Goal: Task Accomplishment & Management: Manage account settings

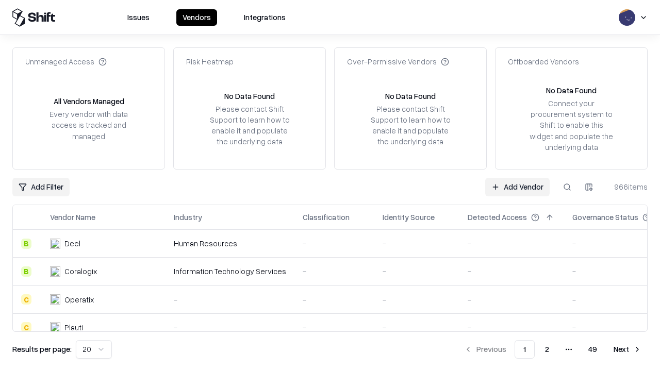
click at [517, 187] on link "Add Vendor" at bounding box center [517, 187] width 64 height 19
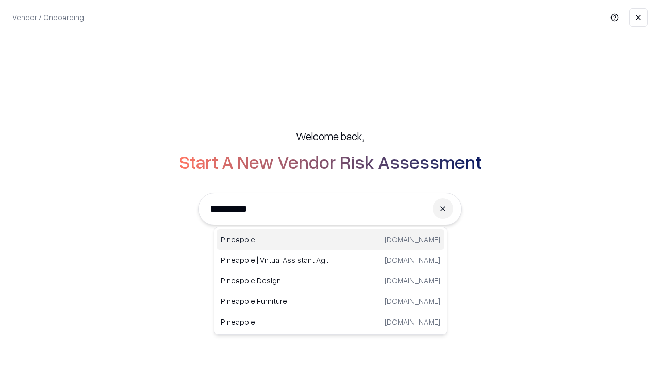
click at [331, 240] on div "Pineapple [DOMAIN_NAME]" at bounding box center [331, 240] width 228 height 21
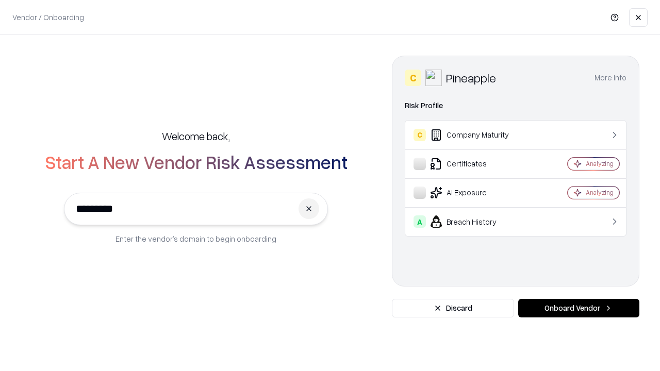
type input "*********"
click at [579, 308] on button "Onboard Vendor" at bounding box center [578, 308] width 121 height 19
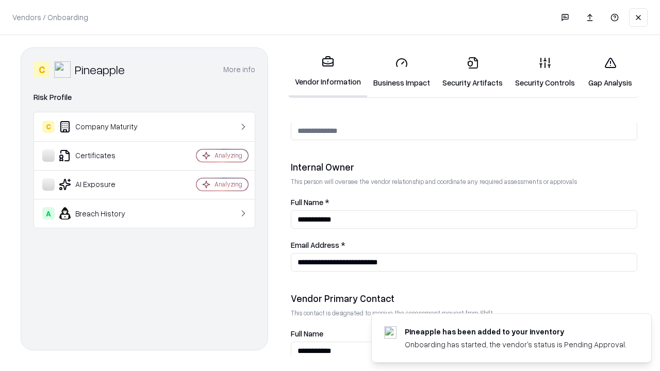
scroll to position [534, 0]
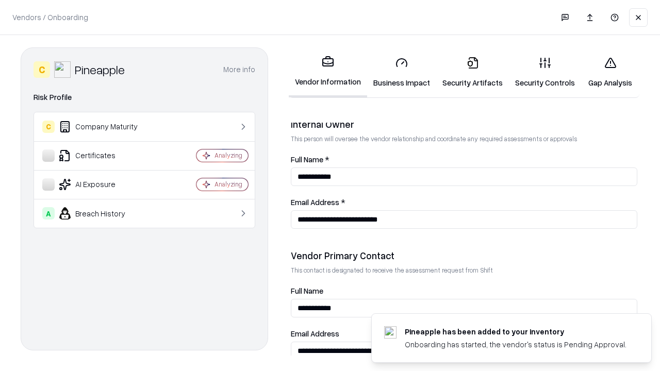
click at [402, 72] on link "Business Impact" at bounding box center [401, 72] width 69 height 48
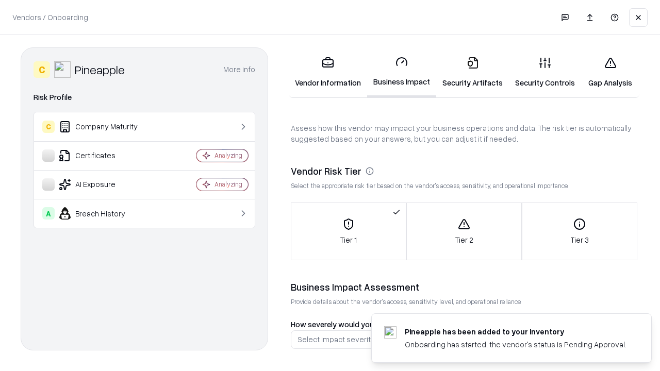
click at [472, 72] on link "Security Artifacts" at bounding box center [472, 72] width 73 height 48
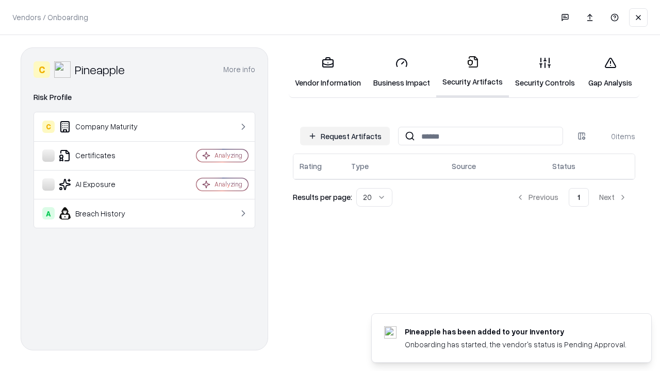
click at [345, 136] on button "Request Artifacts" at bounding box center [345, 136] width 90 height 19
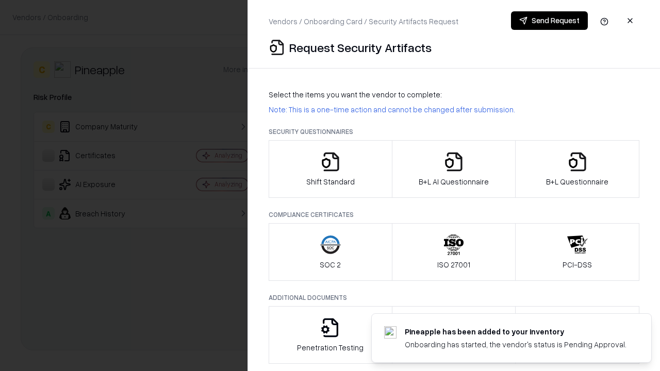
click at [330, 169] on icon "button" at bounding box center [330, 162] width 21 height 21
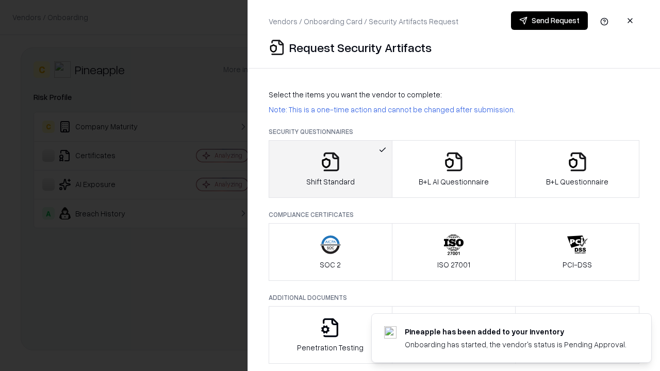
click at [549, 21] on button "Send Request" at bounding box center [549, 20] width 77 height 19
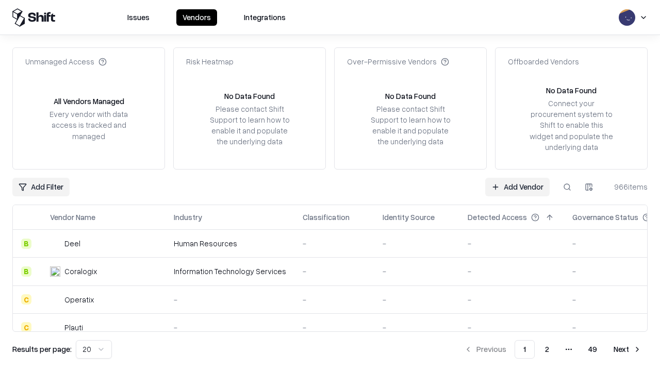
click at [567, 187] on button at bounding box center [567, 187] width 19 height 19
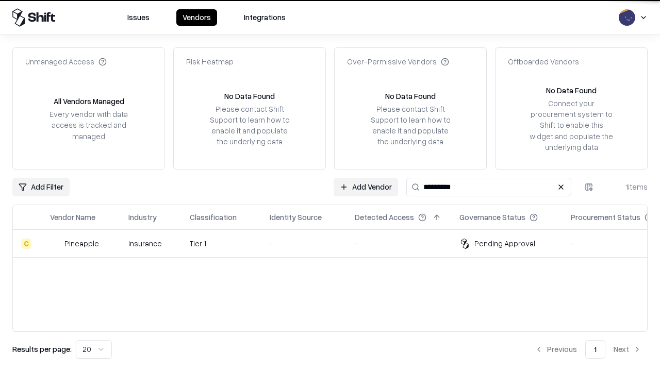
type input "*********"
click at [336, 243] on div "-" at bounding box center [304, 243] width 69 height 11
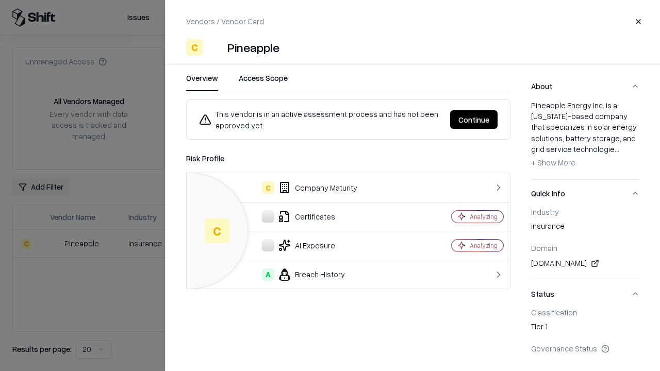
click at [474, 120] on button "Continue" at bounding box center [473, 119] width 47 height 19
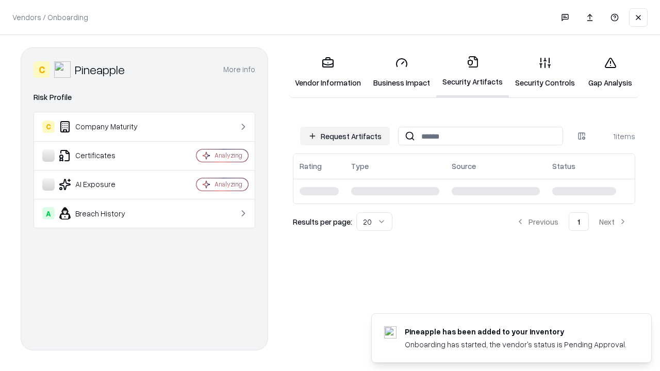
click at [610, 72] on link "Gap Analysis" at bounding box center [610, 72] width 58 height 48
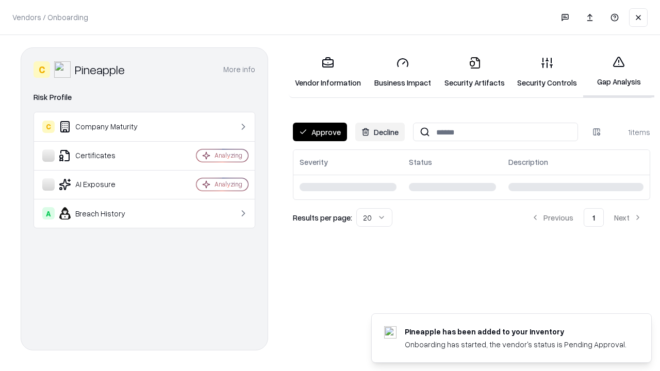
click at [320, 132] on button "Approve" at bounding box center [320, 132] width 54 height 19
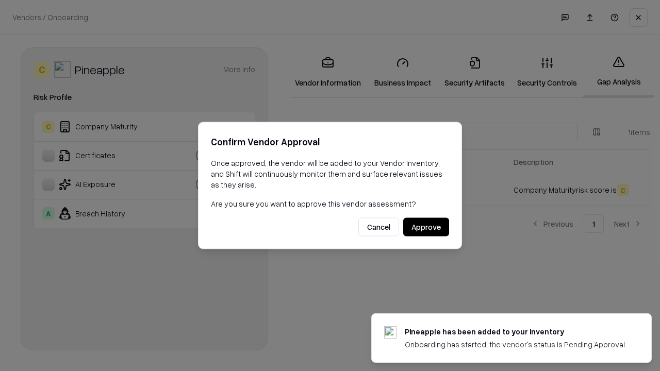
click at [426, 227] on button "Approve" at bounding box center [426, 227] width 46 height 19
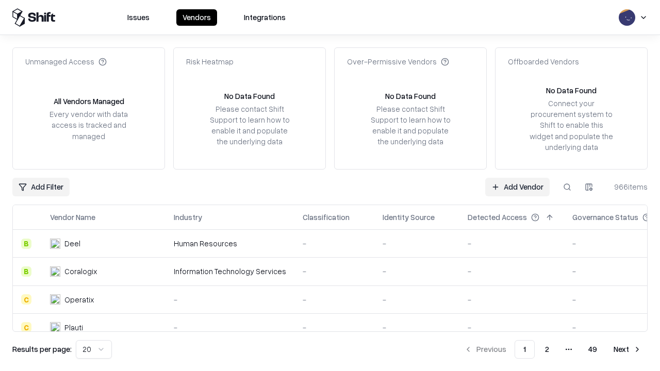
type input "*********"
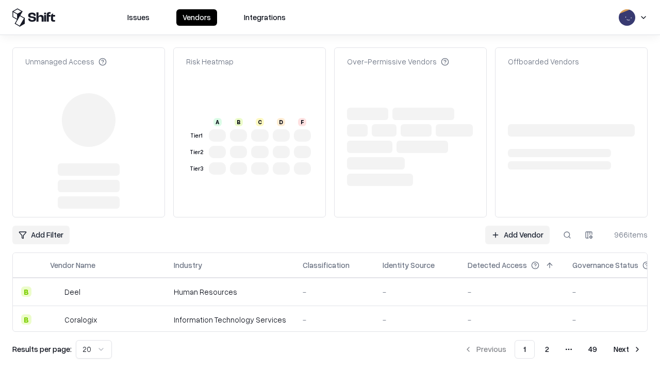
click at [517, 226] on link "Add Vendor" at bounding box center [517, 235] width 64 height 19
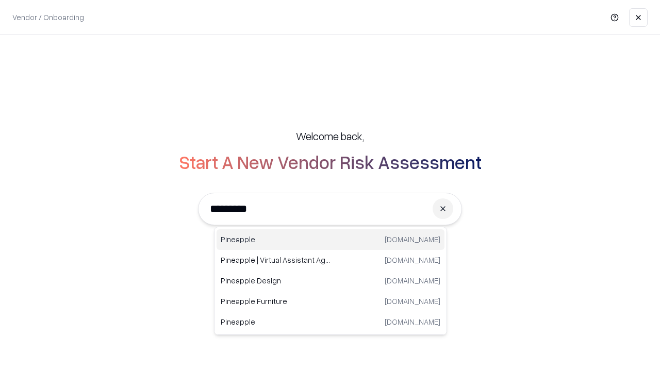
click at [331, 240] on div "Pineapple pineappleenergy.com" at bounding box center [331, 240] width 228 height 21
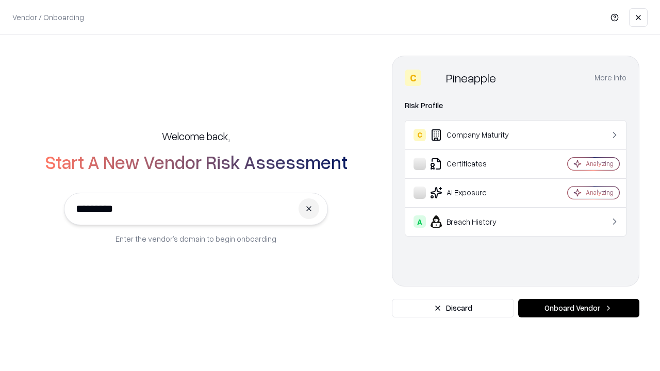
type input "*********"
click at [579, 308] on button "Onboard Vendor" at bounding box center [578, 308] width 121 height 19
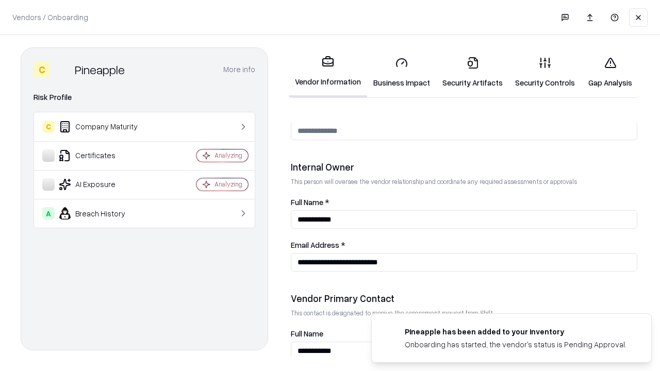
scroll to position [534, 0]
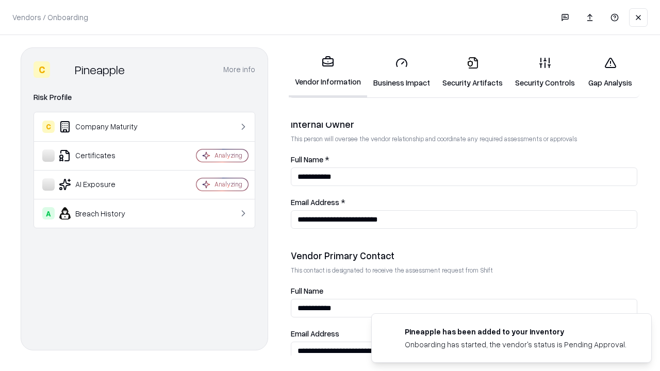
click at [610, 72] on link "Gap Analysis" at bounding box center [610, 72] width 58 height 48
